Goal: Check status: Check status

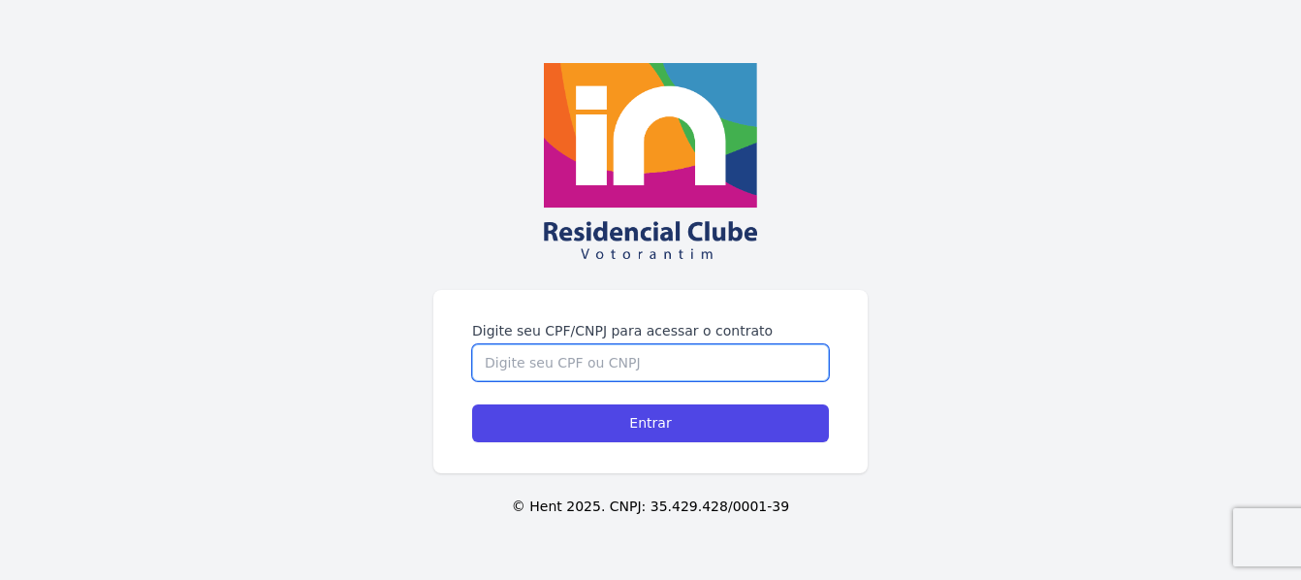
click at [528, 371] on input "Digite seu CPF/CNPJ para acessar o contrato" at bounding box center [650, 362] width 357 height 37
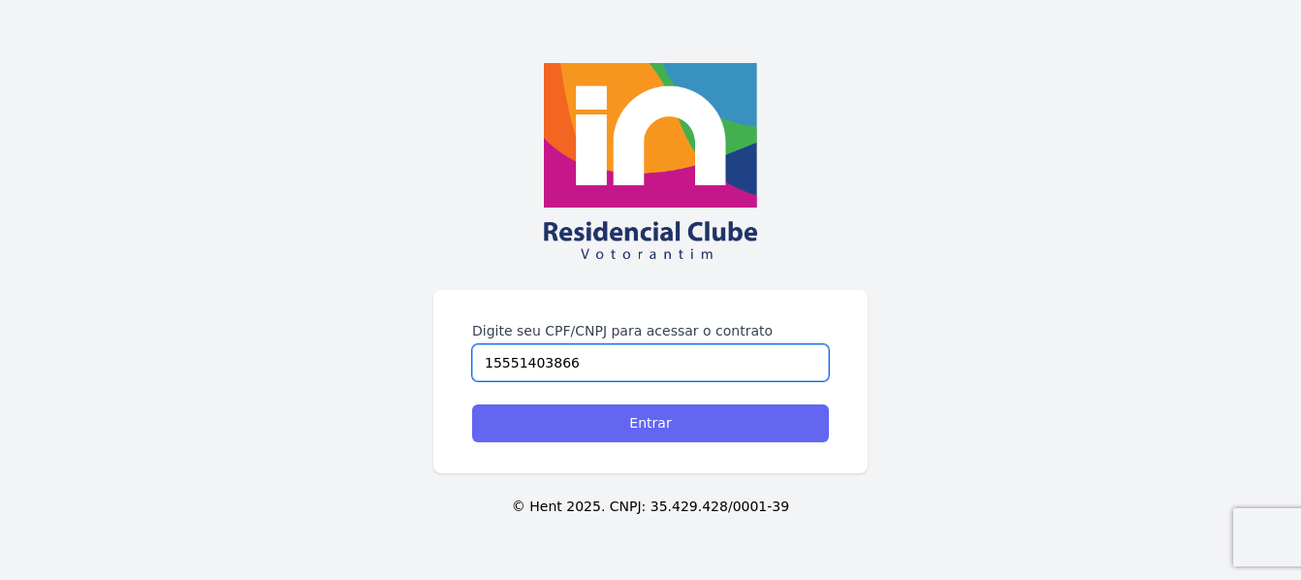
type input "15551403866"
click at [595, 422] on input "Entrar" at bounding box center [650, 423] width 357 height 38
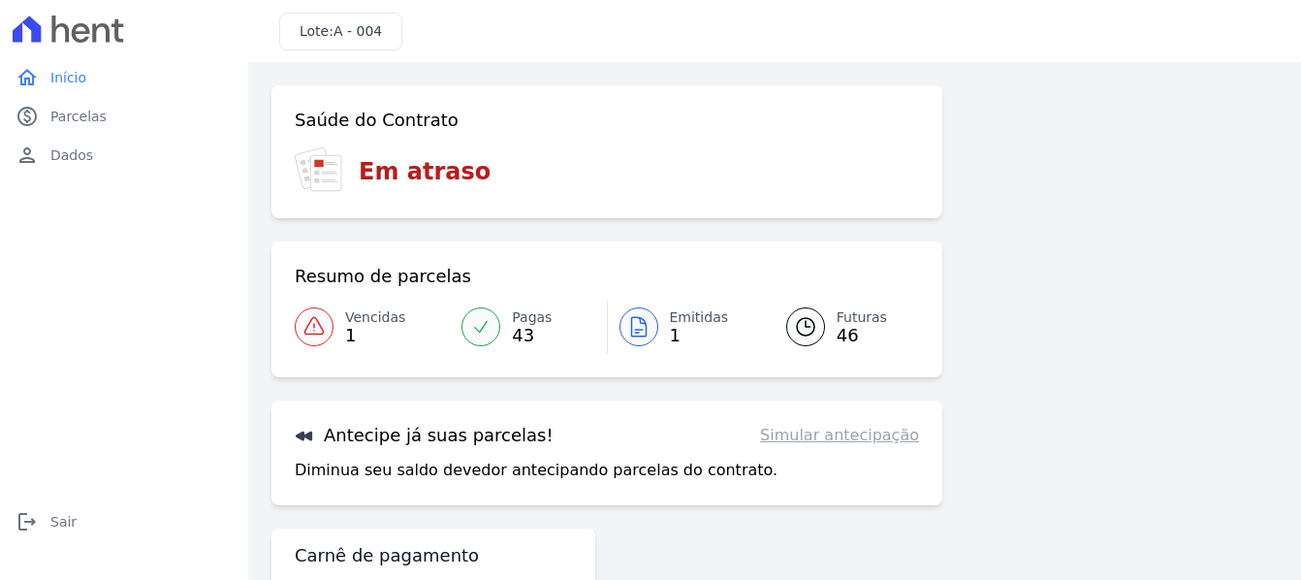
click at [836, 340] on span "46" at bounding box center [861, 336] width 50 height 16
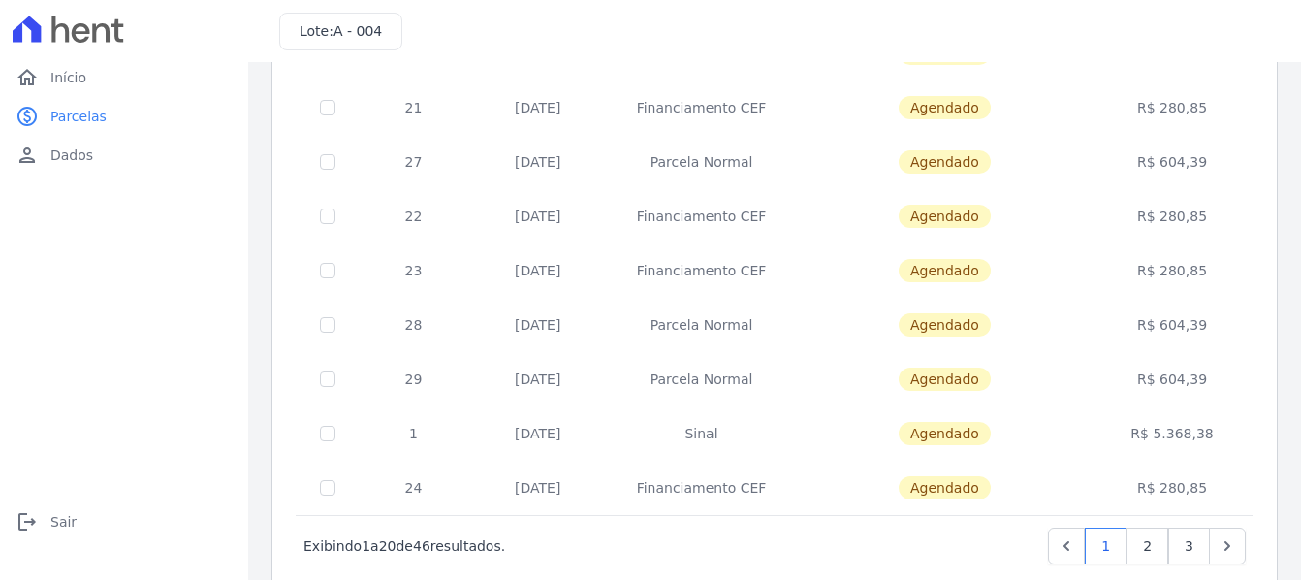
scroll to position [883, 0]
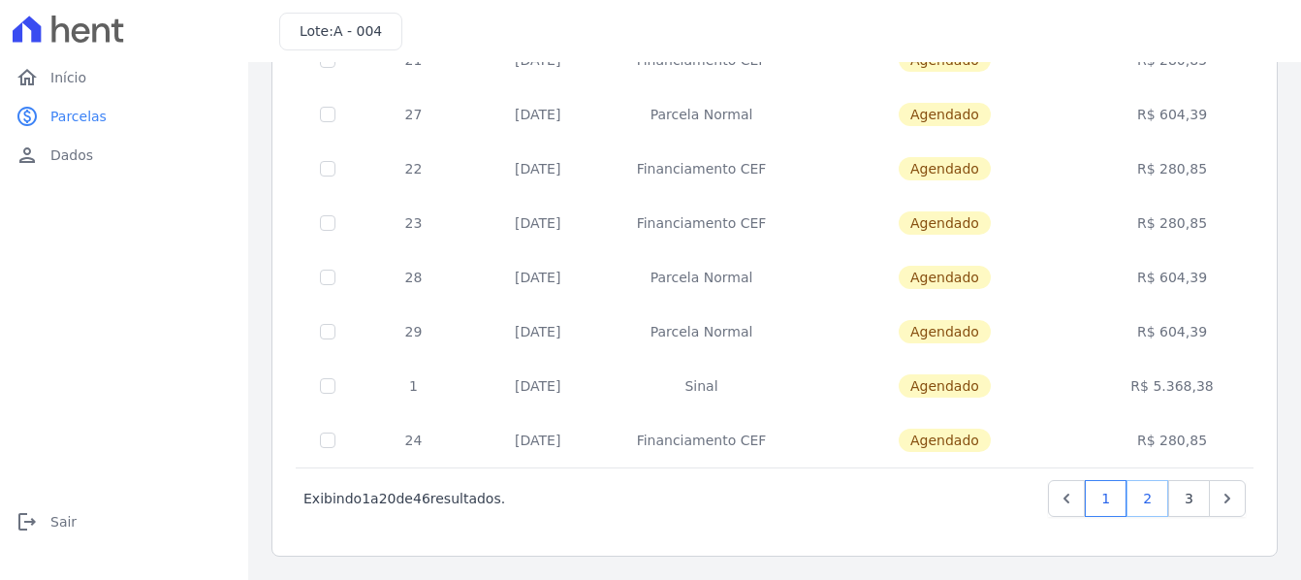
click at [1127, 507] on link "2" at bounding box center [1147, 498] width 42 height 37
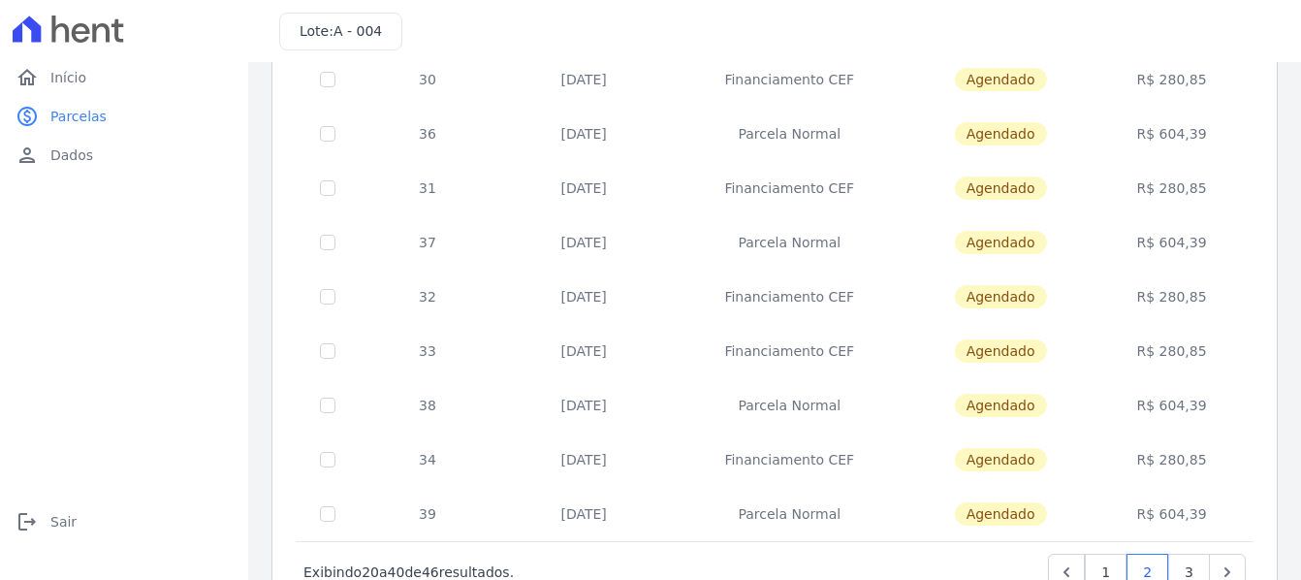
scroll to position [883, 0]
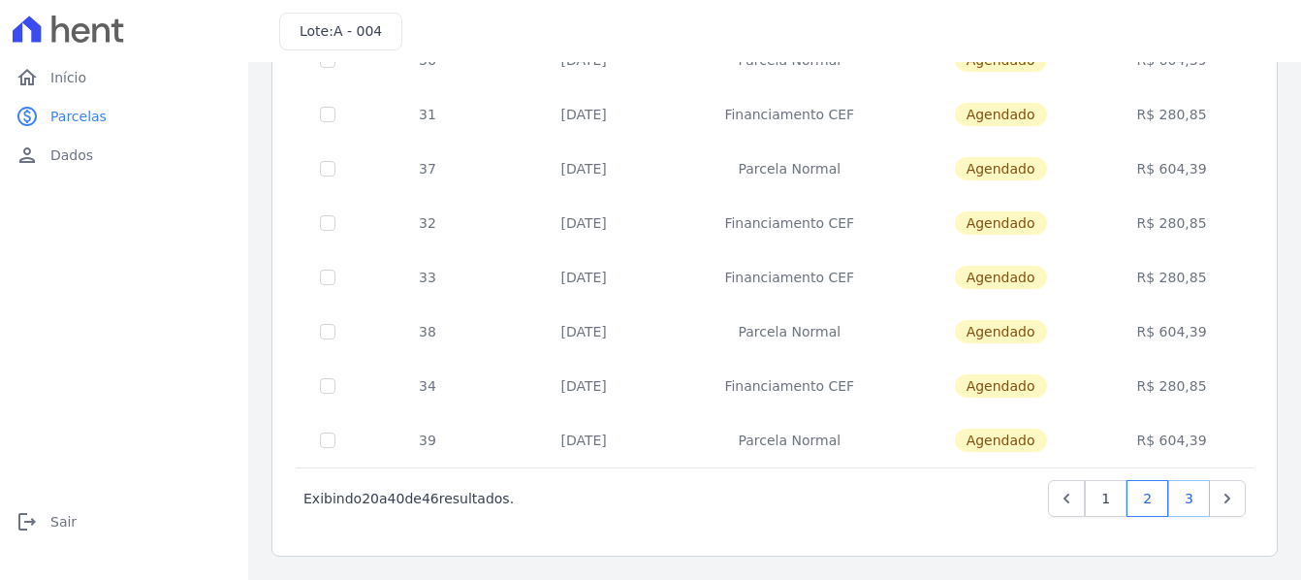
click at [1182, 499] on link "3" at bounding box center [1189, 498] width 42 height 37
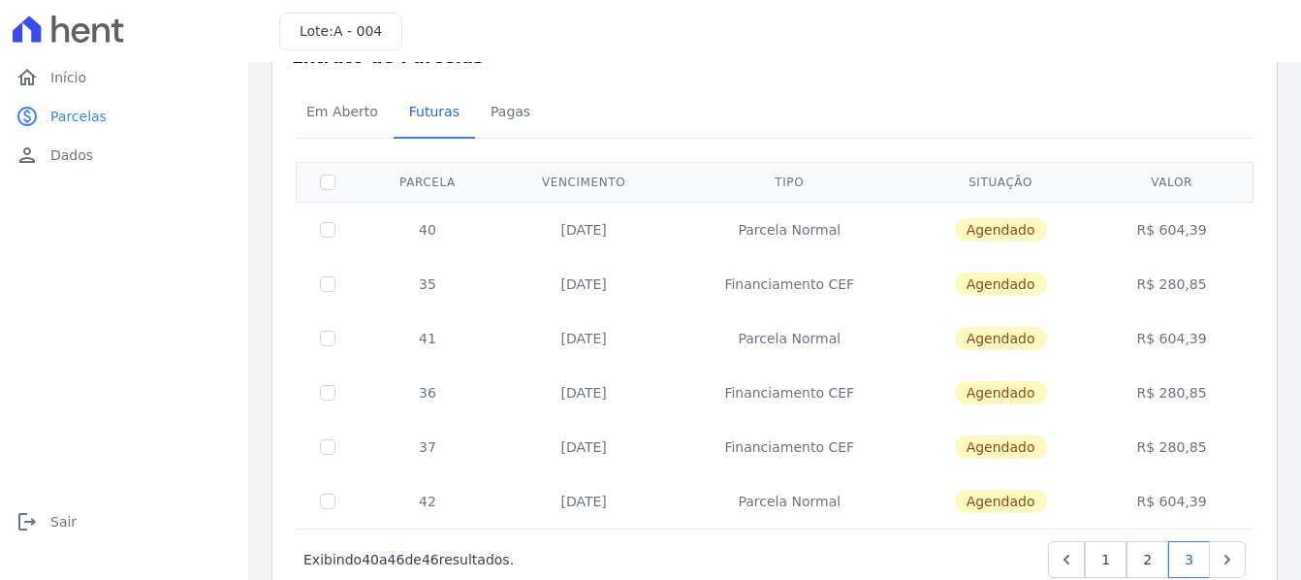
scroll to position [123, 0]
